Goal: Navigation & Orientation: Go to known website

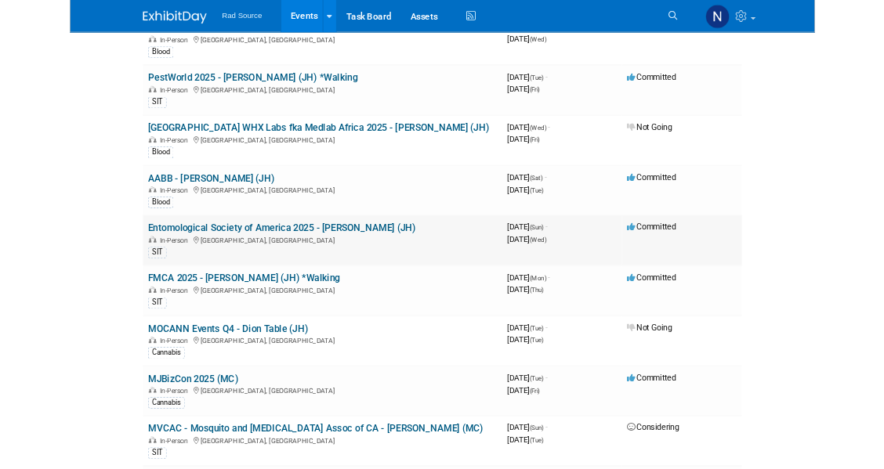
scroll to position [142, 0]
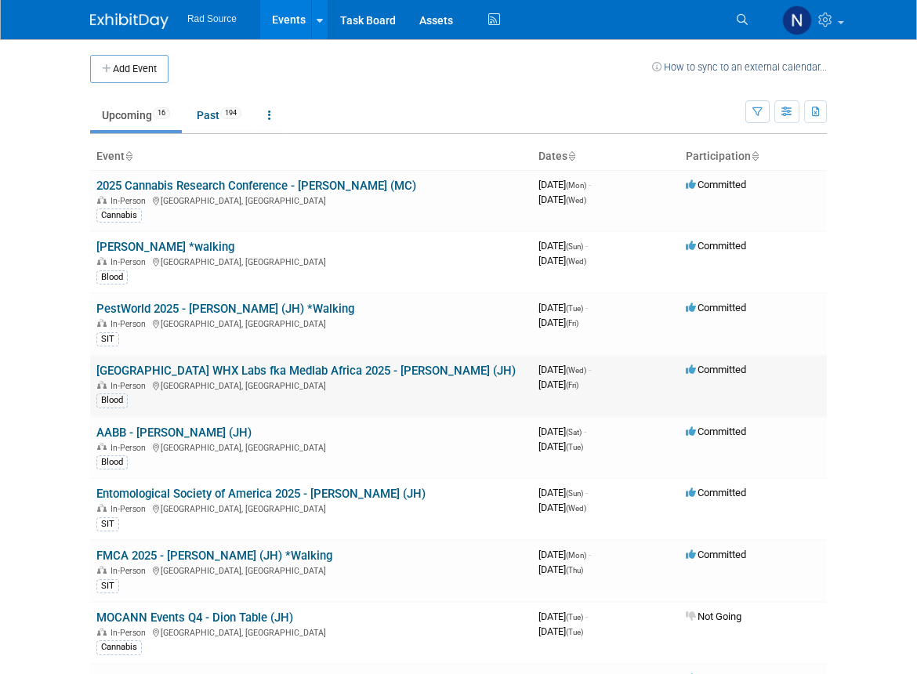
click at [219, 364] on link "[GEOGRAPHIC_DATA] WHX Labs fka Medlab Africa 2025 - [PERSON_NAME] (JH)" at bounding box center [305, 371] width 419 height 14
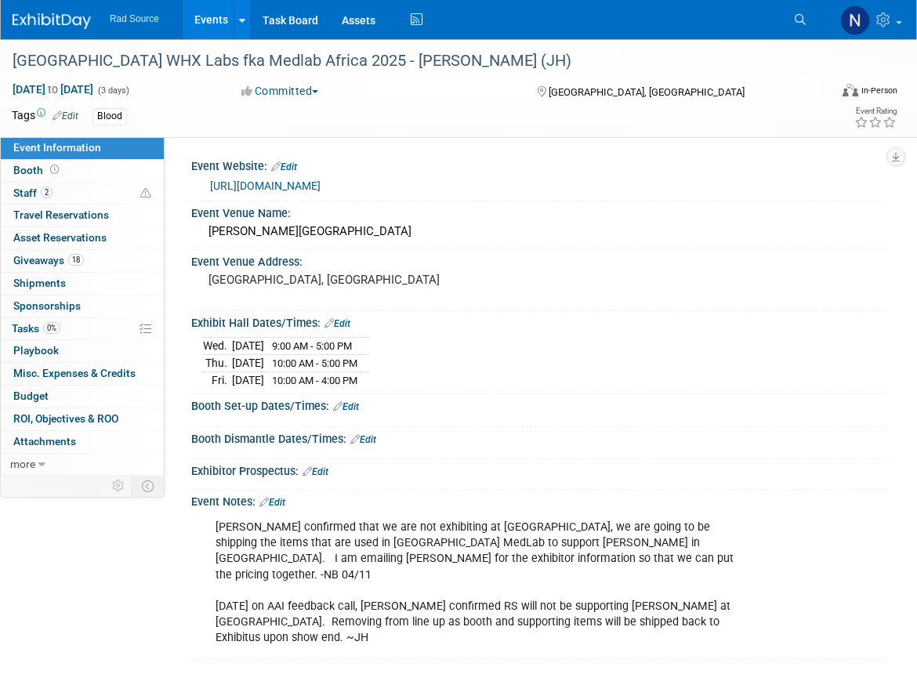
click at [299, 188] on link "https://www.worldhealthexpo.com/events/healthcare/nairobi/en/home.html" at bounding box center [265, 185] width 110 height 13
